Goal: Transaction & Acquisition: Book appointment/travel/reservation

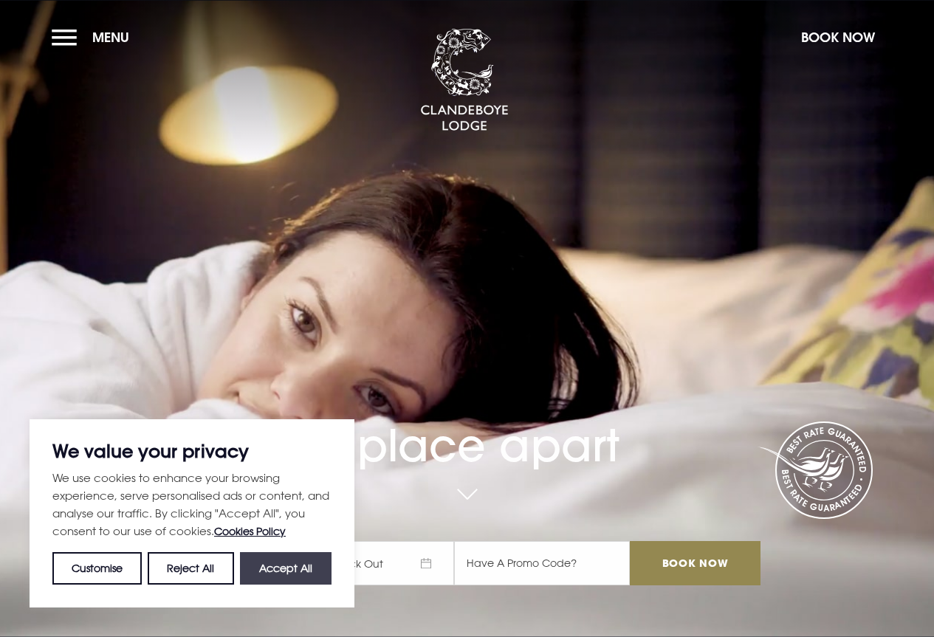
click at [297, 576] on button "Accept All" at bounding box center [286, 568] width 92 height 32
checkbox input "true"
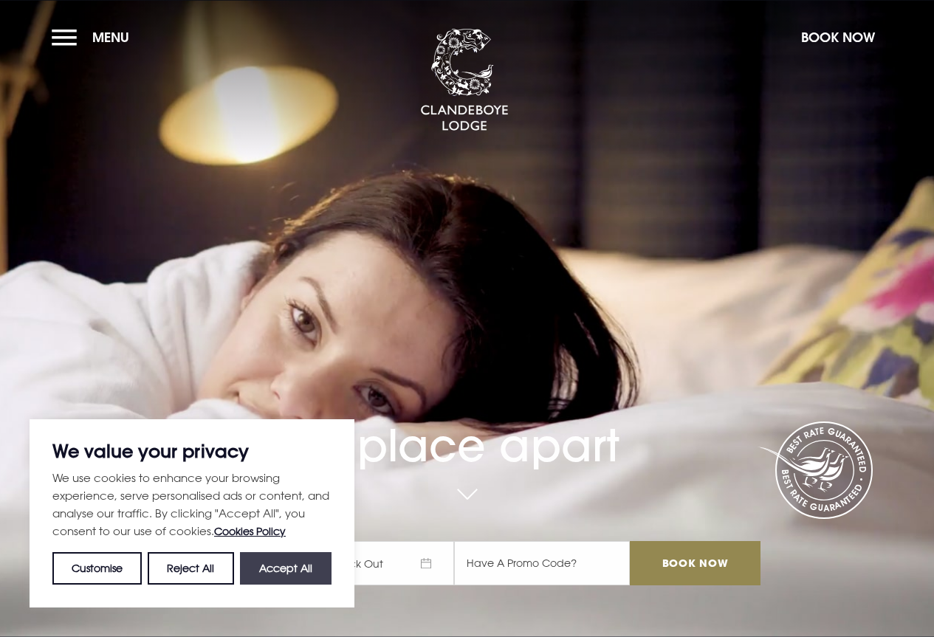
checkbox input "true"
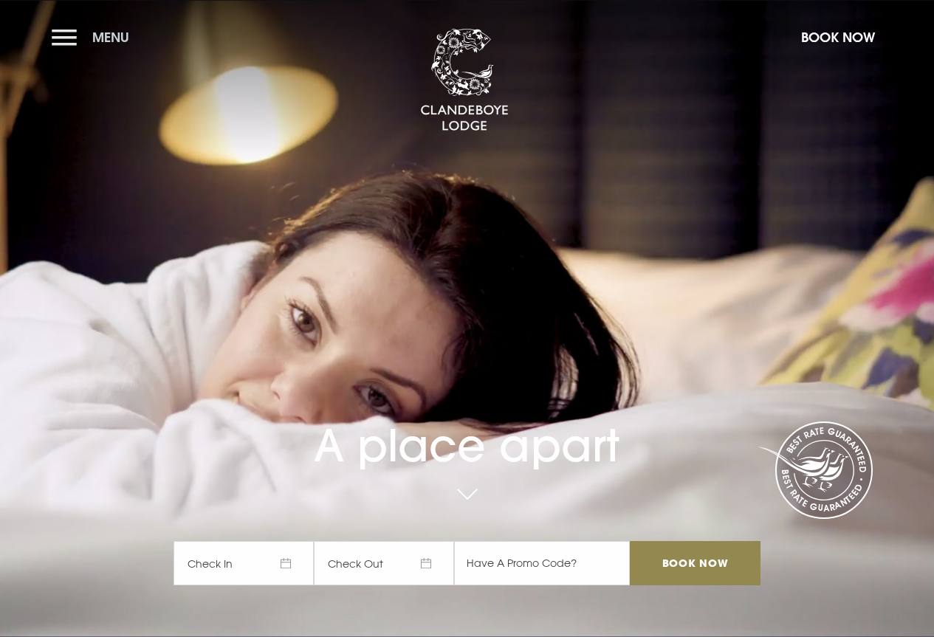
click at [103, 41] on span "Menu" at bounding box center [110, 37] width 37 height 17
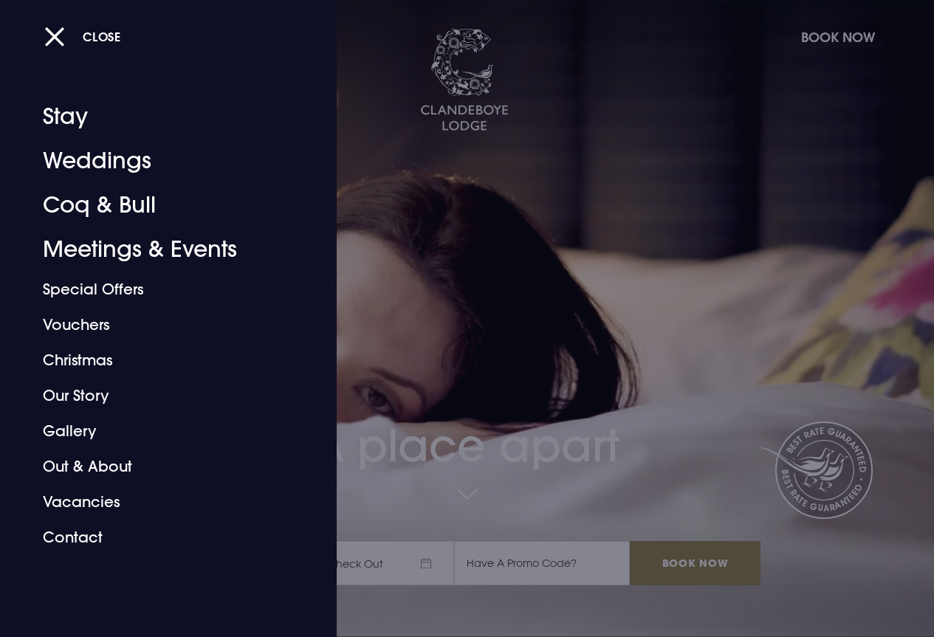
click at [480, 256] on div at bounding box center [467, 318] width 934 height 637
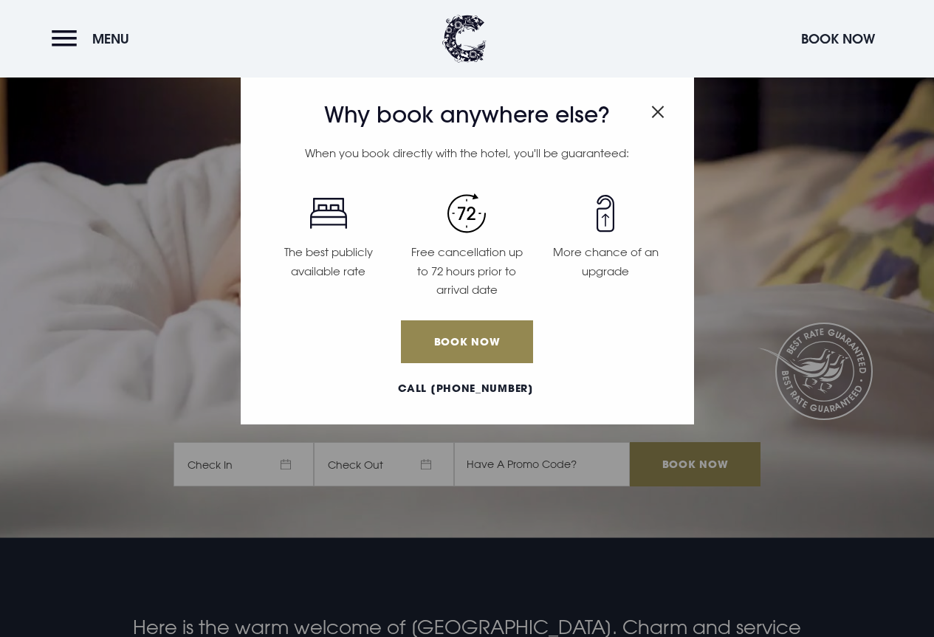
scroll to position [221, 0]
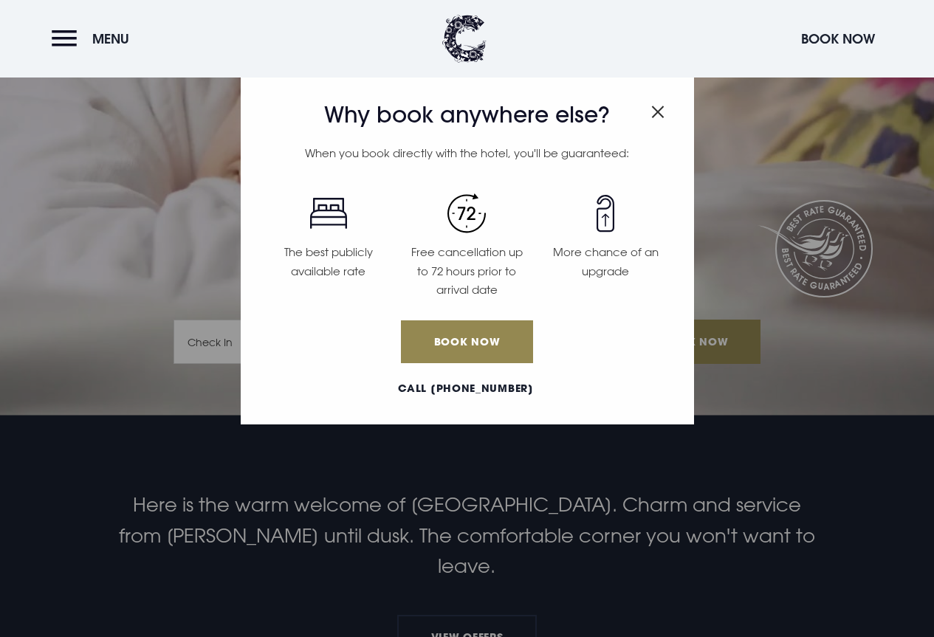
click at [654, 106] on img "Close modal" at bounding box center [657, 112] width 13 height 13
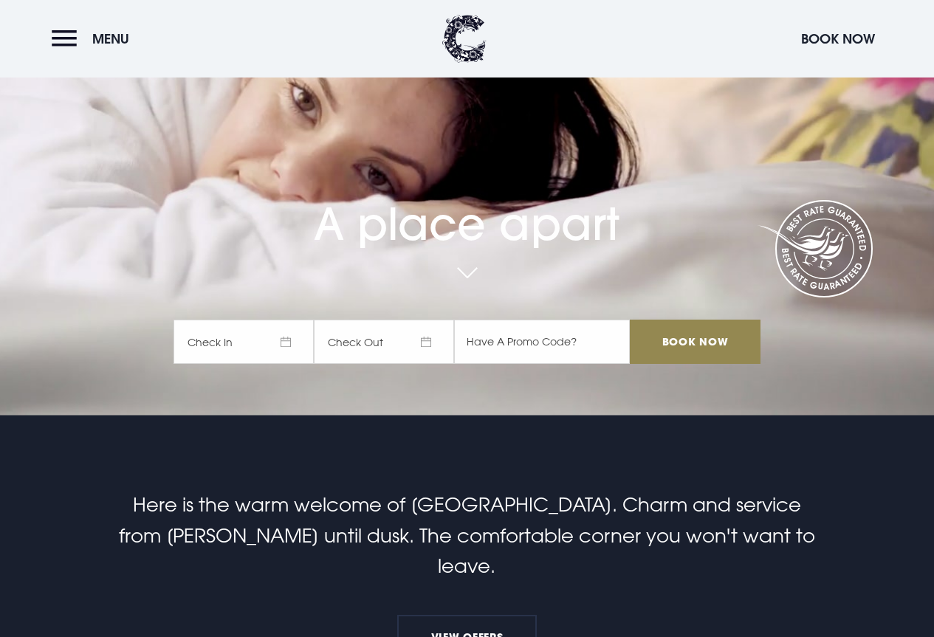
click at [217, 343] on span "Check In" at bounding box center [243, 342] width 140 height 44
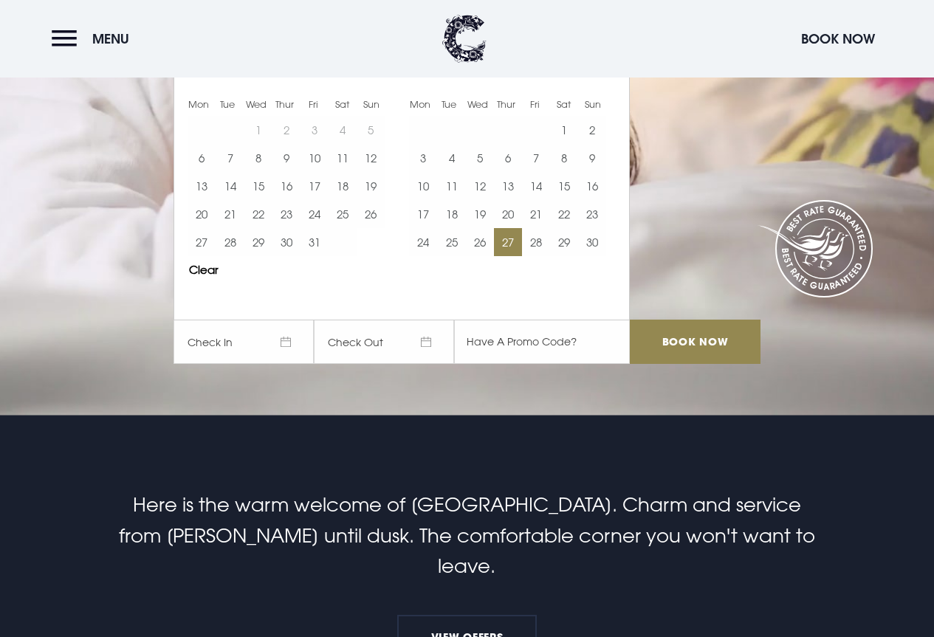
scroll to position [148, 0]
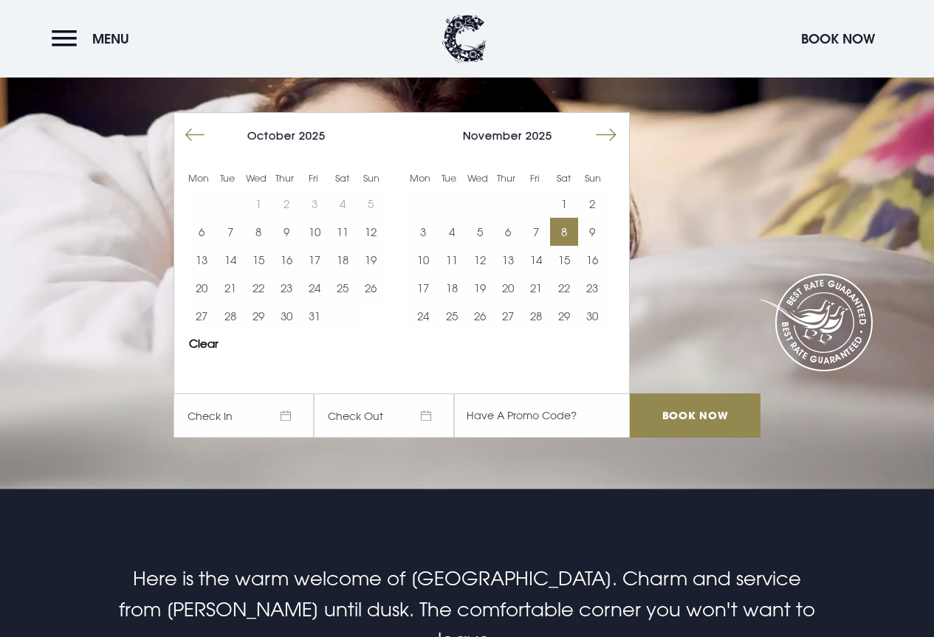
click at [568, 227] on button "8" at bounding box center [564, 232] width 28 height 28
click at [596, 227] on button "9" at bounding box center [592, 232] width 28 height 28
click at [720, 416] on input "Book Now" at bounding box center [695, 415] width 130 height 44
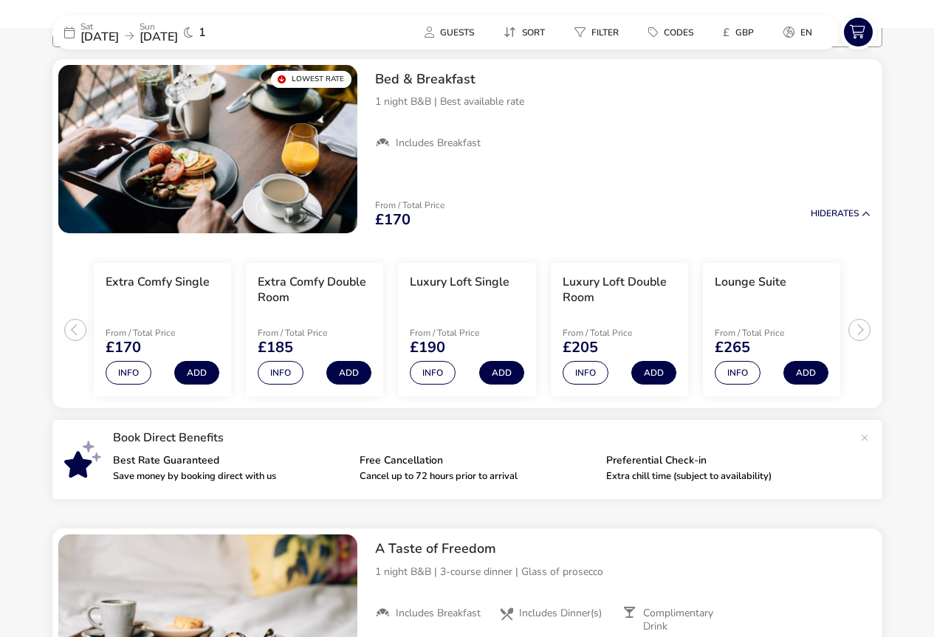
scroll to position [148, 0]
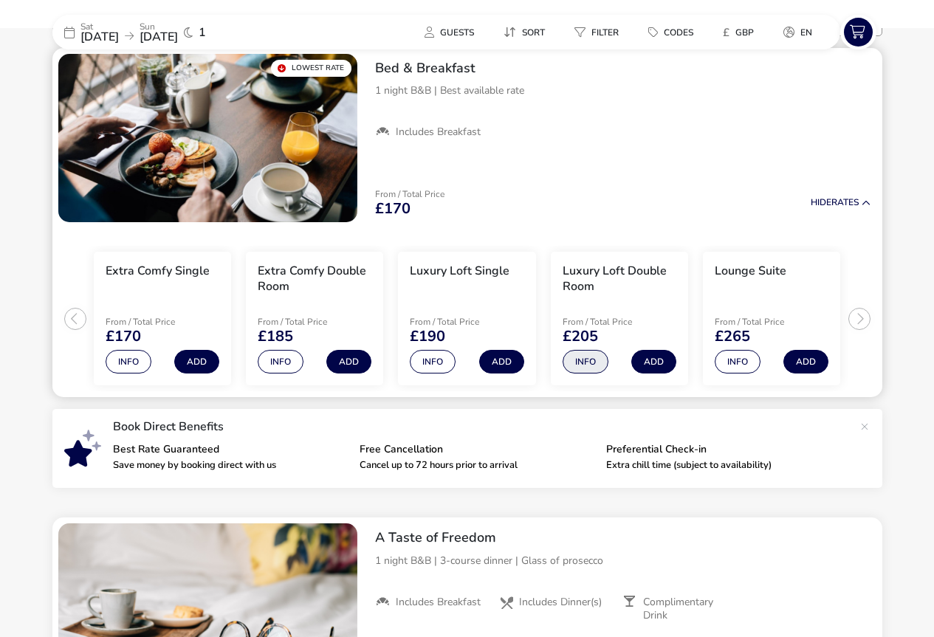
click at [588, 356] on button "Info" at bounding box center [585, 362] width 46 height 24
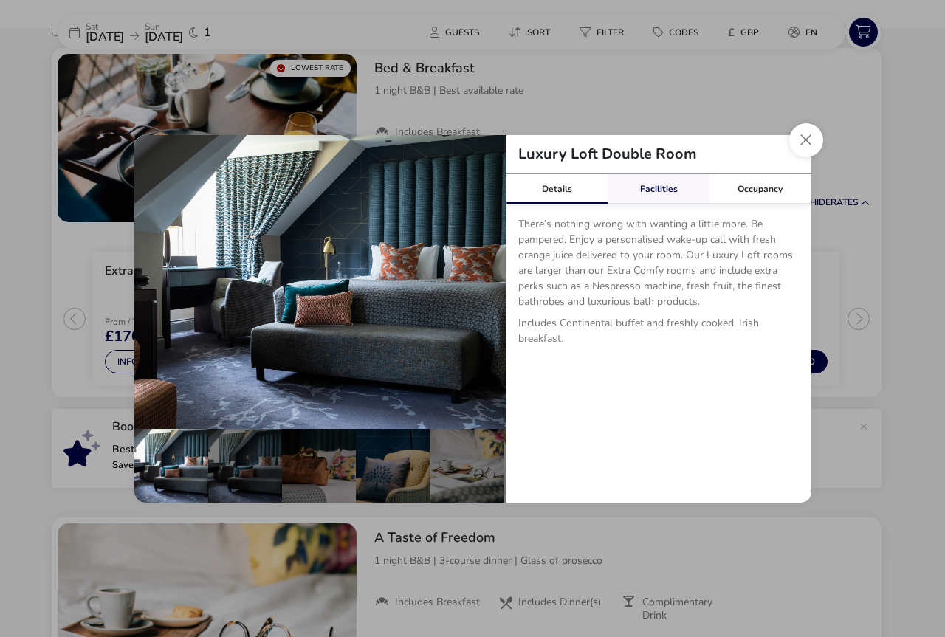
click at [643, 193] on link "Facilities" at bounding box center [658, 189] width 102 height 30
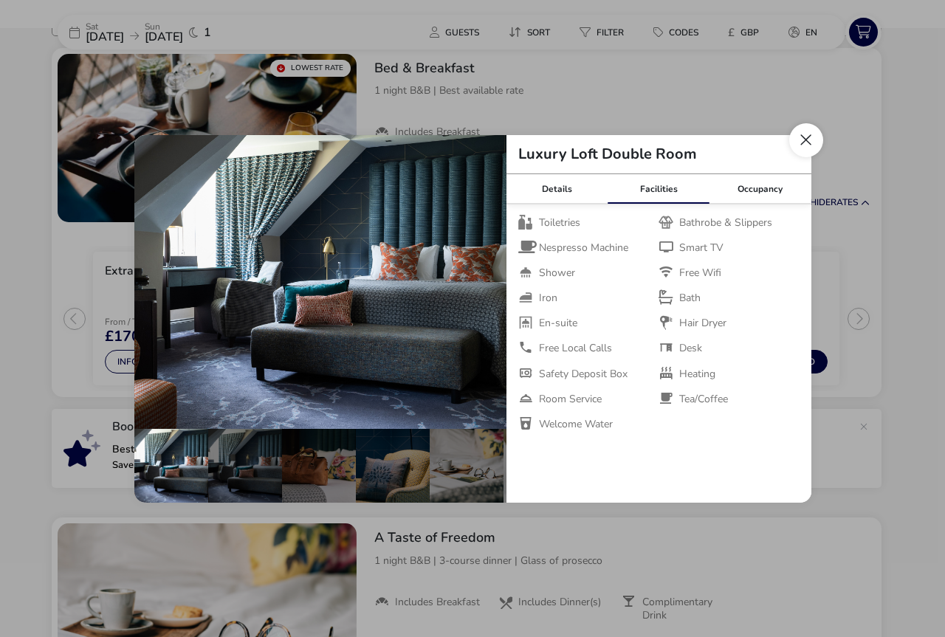
click at [802, 139] on button "Close dialog" at bounding box center [806, 140] width 34 height 34
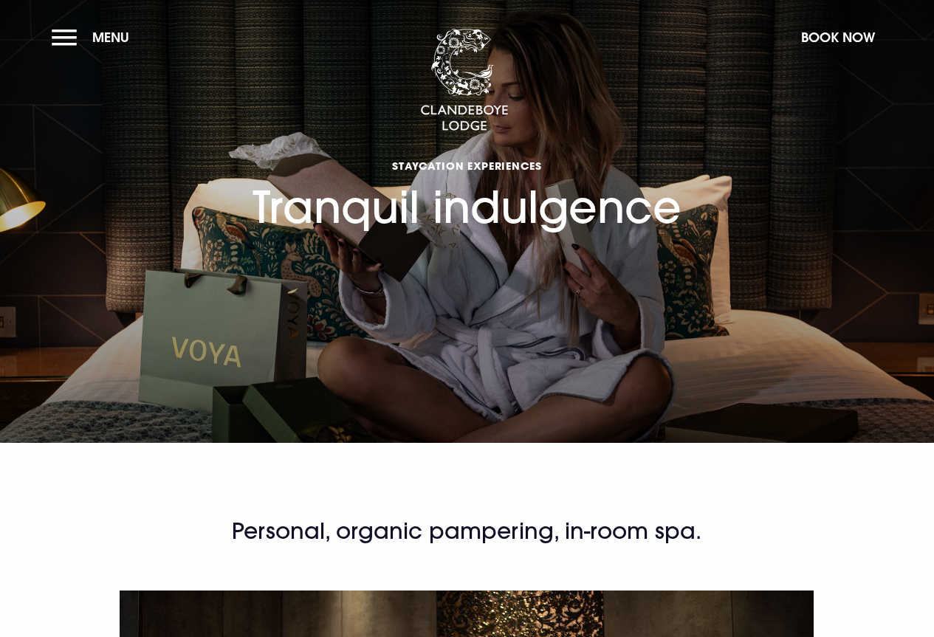
click at [49, 41] on section "Staycation Experiences Tranquil indulgence" at bounding box center [467, 221] width 934 height 443
click at [70, 38] on button "Menu" at bounding box center [94, 37] width 85 height 32
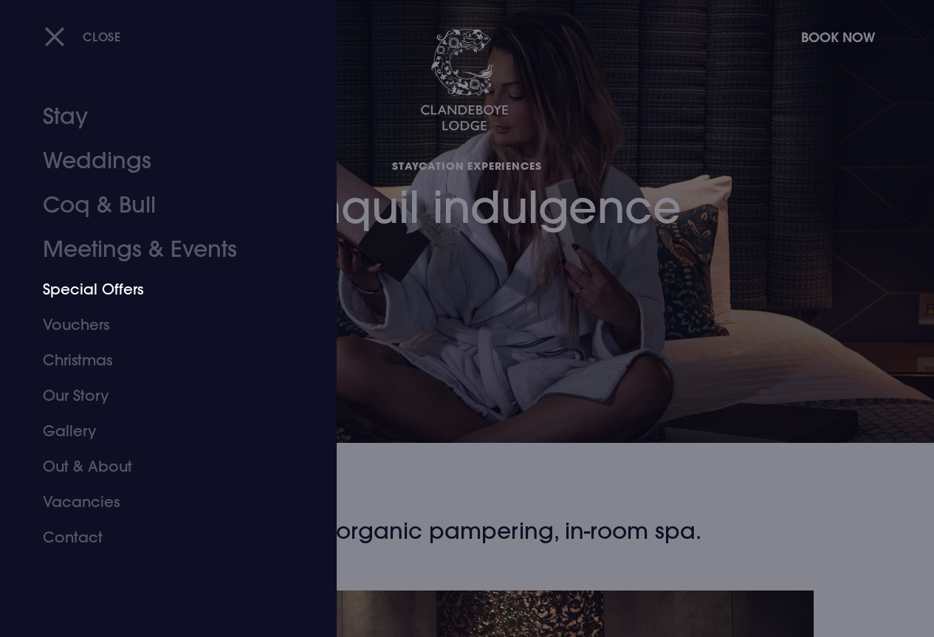
click at [114, 290] on link "Special Offers" at bounding box center [158, 289] width 231 height 35
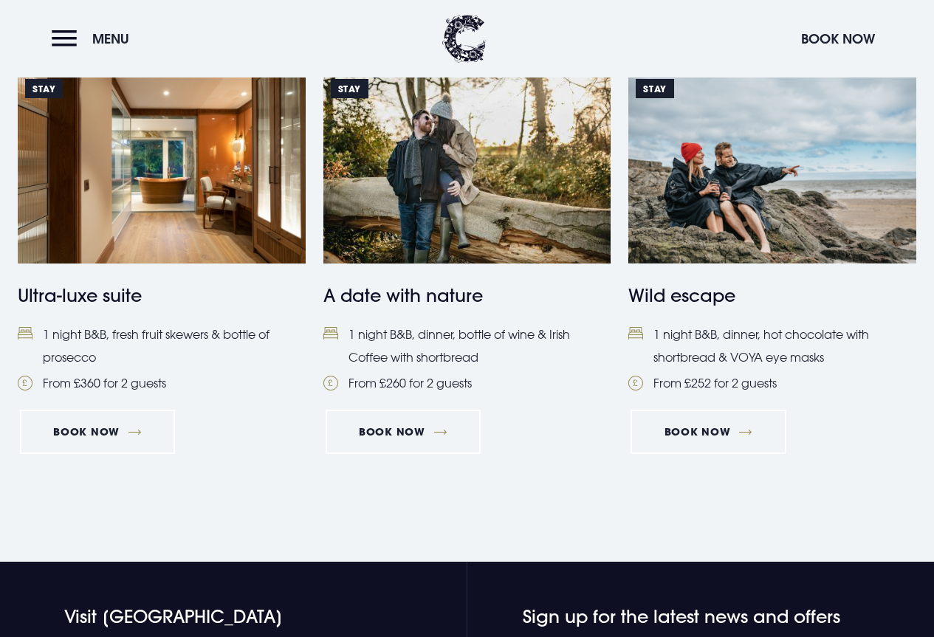
scroll to position [1476, 0]
